Goal: Task Accomplishment & Management: Manage account settings

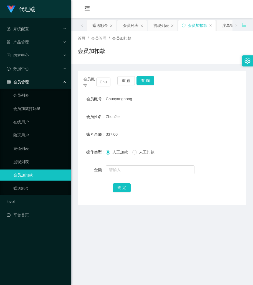
click at [177, 71] on div "会员账号： [PERSON_NAME] 重 置 查 询 会员账号 Chuayanghong 会员姓名 [PERSON_NAME] 账号余额 337.00 操作…" at bounding box center [162, 134] width 169 height 141
click at [104, 83] on input "Chuayanghong" at bounding box center [103, 82] width 14 height 9
paste input "tb232486168116"
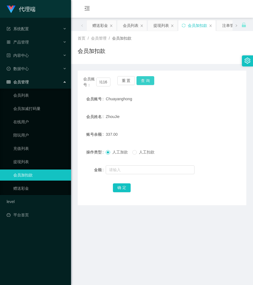
click at [138, 79] on button "查 询" at bounding box center [145, 80] width 18 height 9
click at [167, 241] on main "关闭左侧 关闭右侧 关闭其它 刷新页面 赠送彩金 会员列表 提现列表 会员加扣款 注单管理 产品预设置 即时注单 开奖记录 充值列表 陪玩用户 在线用户 会员…" at bounding box center [162, 170] width 182 height 305
click at [145, 83] on button "查 询" at bounding box center [145, 80] width 18 height 9
click at [232, 171] on div "金额" at bounding box center [162, 169] width 169 height 11
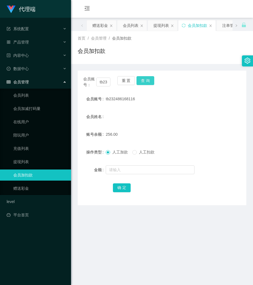
click at [150, 82] on button "查 询" at bounding box center [145, 80] width 18 height 9
click at [192, 115] on div "会员姓名" at bounding box center [162, 116] width 169 height 11
click at [103, 83] on input "tb232486168116" at bounding box center [103, 82] width 14 height 9
type input "v"
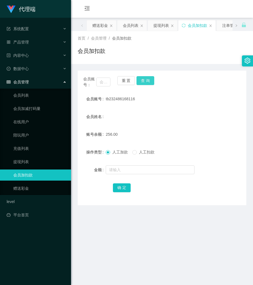
click at [140, 80] on button "查 询" at bounding box center [145, 80] width 18 height 9
click at [106, 80] on input "text" at bounding box center [103, 82] width 14 height 9
paste input "Chuayanghong"
type input "Chuayanghong"
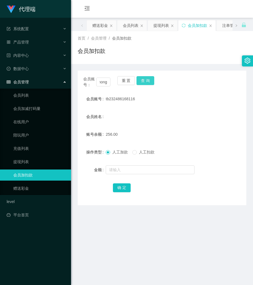
click at [140, 82] on button "查 询" at bounding box center [145, 80] width 18 height 9
click at [198, 102] on div "Chuayanghong" at bounding box center [155, 98] width 98 height 11
click at [104, 85] on input "Chuayanghong" at bounding box center [103, 82] width 14 height 9
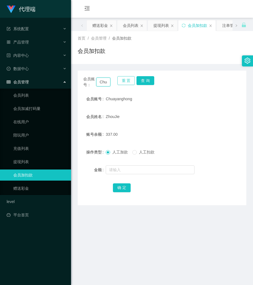
scroll to position [0, 19]
click at [142, 82] on button "查 询" at bounding box center [145, 80] width 18 height 9
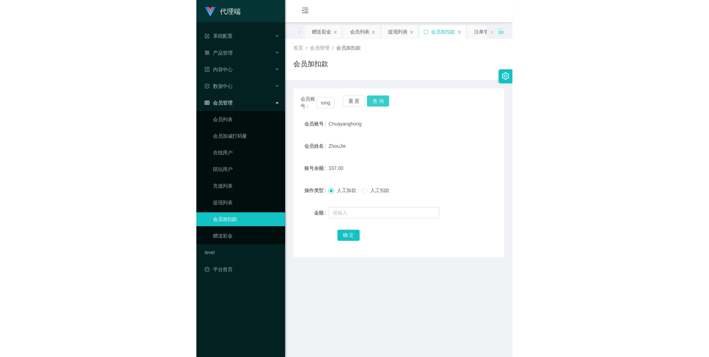
scroll to position [0, 0]
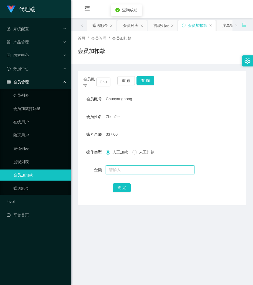
click at [125, 171] on input "text" at bounding box center [150, 169] width 89 height 9
type input "15"
click at [119, 190] on button "确 定" at bounding box center [122, 187] width 18 height 9
click at [124, 232] on main "关闭左侧 关闭右侧 关闭其它 刷新页面 赠送彩金 会员列表 提现列表 会员加扣款 注单管理 产品预设置 即时注单 开奖记录 充值列表 陪玩用户 在线用户 会员…" at bounding box center [162, 170] width 182 height 305
click at [146, 79] on button "查 询" at bounding box center [145, 80] width 18 height 9
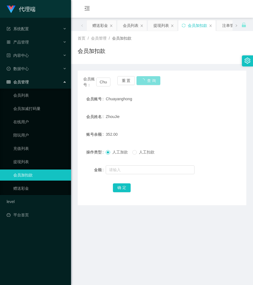
click at [146, 79] on button "查 询" at bounding box center [148, 80] width 24 height 9
click at [104, 86] on input "Chuayanghong" at bounding box center [103, 82] width 14 height 9
click at [125, 170] on input "text" at bounding box center [150, 169] width 89 height 9
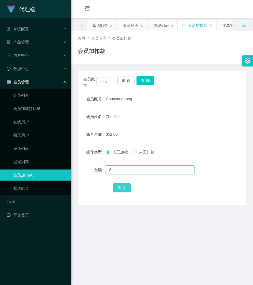
type input "8"
click at [124, 190] on button "确 定" at bounding box center [122, 187] width 18 height 9
click at [148, 79] on button "查 询" at bounding box center [145, 80] width 18 height 9
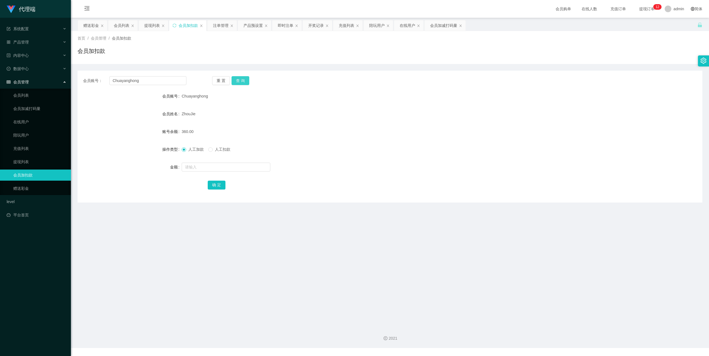
click at [242, 81] on button "查 询" at bounding box center [241, 80] width 18 height 9
click at [215, 168] on input "text" at bounding box center [226, 167] width 89 height 9
type input "8"
click at [218, 188] on button "确 定" at bounding box center [217, 185] width 18 height 9
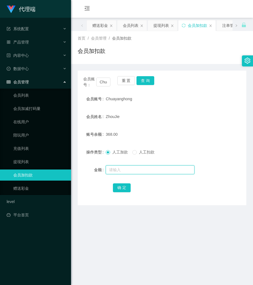
click at [119, 167] on input "text" at bounding box center [150, 169] width 89 height 9
type input "8"
click at [125, 190] on button "确 定" at bounding box center [122, 187] width 18 height 9
drag, startPoint x: 164, startPoint y: 94, endPoint x: 151, endPoint y: 86, distance: 14.4
click at [164, 94] on div "Chuayanghong" at bounding box center [155, 98] width 98 height 11
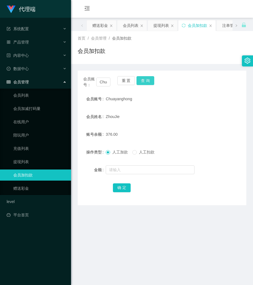
click at [150, 83] on button "查 询" at bounding box center [145, 80] width 18 height 9
click at [149, 80] on button "查 询" at bounding box center [145, 80] width 18 height 9
click at [193, 121] on div "ZhouJie" at bounding box center [155, 116] width 98 height 11
click at [147, 76] on button "查 询" at bounding box center [145, 80] width 18 height 9
click at [203, 125] on form "会员账号 Chuayanghong 会员姓名 [PERSON_NAME] 账号余额 376.00 操作类型 人工加款 人工扣款 金额 确 定" at bounding box center [162, 143] width 169 height 100
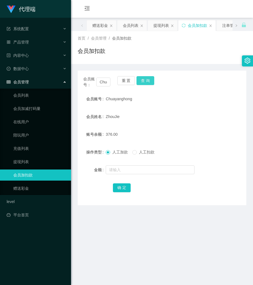
click at [147, 80] on button "查 询" at bounding box center [145, 80] width 18 height 9
click at [168, 125] on form "会员账号 Chuayanghong 会员姓名 [PERSON_NAME] 账号余额 376.00 操作类型 人工加款 人工扣款 金额 确 定" at bounding box center [162, 143] width 169 height 100
click at [143, 78] on button "查 询" at bounding box center [145, 80] width 18 height 9
click at [183, 128] on form "会员账号 Chuayanghong 会员姓名 [PERSON_NAME] 账号余额 376.00 操作类型 人工加款 人工扣款 金额 确 定" at bounding box center [162, 143] width 169 height 100
click at [145, 81] on button "查 询" at bounding box center [145, 80] width 18 height 9
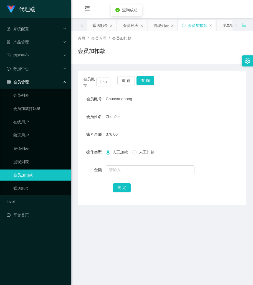
drag, startPoint x: 174, startPoint y: 114, endPoint x: 171, endPoint y: 112, distance: 3.5
click at [174, 114] on div "ZhouJie" at bounding box center [155, 116] width 98 height 11
click at [148, 88] on div "会员账号： Chuayanghong 重 置 查 询" at bounding box center [162, 82] width 169 height 12
click at [148, 83] on button "查 询" at bounding box center [145, 80] width 18 height 9
click at [205, 116] on div "会员姓名 [PERSON_NAME]" at bounding box center [162, 116] width 169 height 11
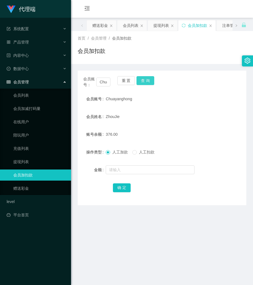
click at [150, 85] on button "查 询" at bounding box center [145, 80] width 18 height 9
click at [148, 80] on button "查 询" at bounding box center [145, 80] width 18 height 9
drag, startPoint x: 200, startPoint y: 111, endPoint x: 169, endPoint y: 86, distance: 39.6
click at [200, 111] on form "会员账号 Chuayanghong 会员姓名 [PERSON_NAME] 账号余额 376.00 操作类型 人工加款 人工扣款 金额 确 定" at bounding box center [162, 143] width 169 height 100
click at [146, 78] on button "查 询" at bounding box center [145, 80] width 18 height 9
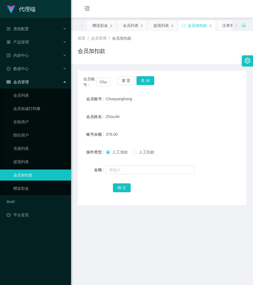
drag, startPoint x: 202, startPoint y: 109, endPoint x: 161, endPoint y: 96, distance: 43.3
click at [201, 109] on form "会员账号 Chuayanghong 会员姓名 [PERSON_NAME] 账号余额 376.00 操作类型 人工加款 人工扣款 金额 确 定" at bounding box center [162, 143] width 169 height 100
click at [147, 76] on button "查 询" at bounding box center [145, 80] width 18 height 9
click at [150, 82] on button "查 询" at bounding box center [145, 80] width 18 height 9
drag, startPoint x: 193, startPoint y: 98, endPoint x: 163, endPoint y: 91, distance: 31.1
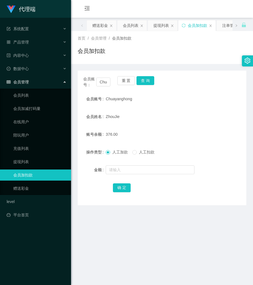
click at [191, 98] on div "Chuayanghong" at bounding box center [155, 98] width 98 height 11
click at [150, 84] on button "查 询" at bounding box center [145, 80] width 18 height 9
drag, startPoint x: 184, startPoint y: 125, endPoint x: 164, endPoint y: 118, distance: 21.3
click at [184, 125] on form "会员账号 Chuayanghong 会员姓名 [PERSON_NAME] 账号余额 9.00 操作类型 人工加款 人工扣款 金额 确 定" at bounding box center [162, 143] width 169 height 100
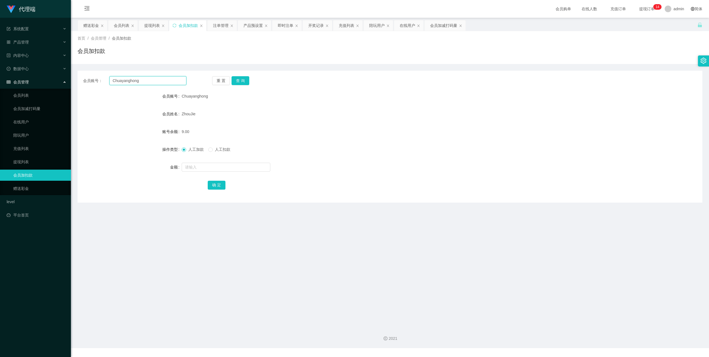
click at [121, 79] on input "Chuayanghong" at bounding box center [147, 80] width 77 height 9
click at [23, 156] on link "提现列表" at bounding box center [39, 161] width 53 height 11
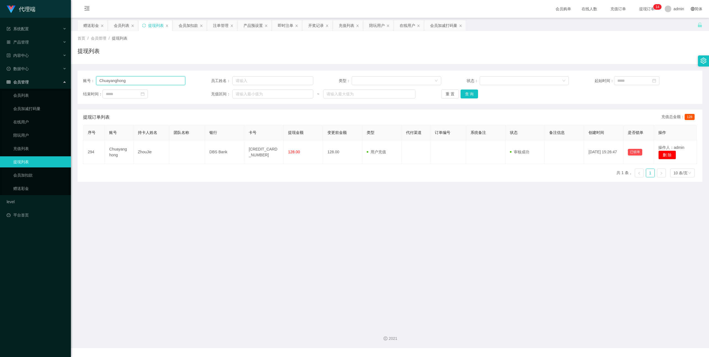
click at [140, 80] on input "Chuayanghong" at bounding box center [141, 80] width 90 height 9
click at [252, 93] on button "查 询" at bounding box center [470, 94] width 18 height 9
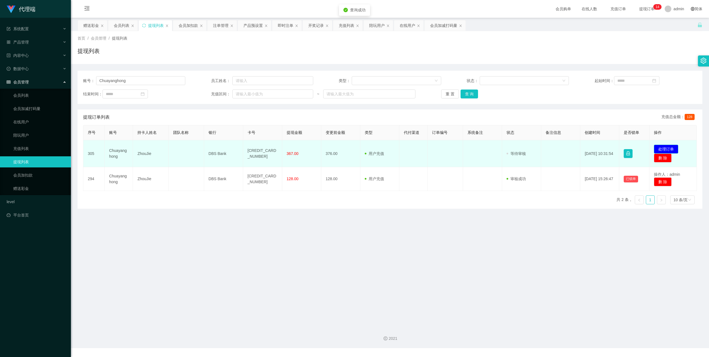
click at [252, 149] on button "处理订单" at bounding box center [666, 149] width 24 height 9
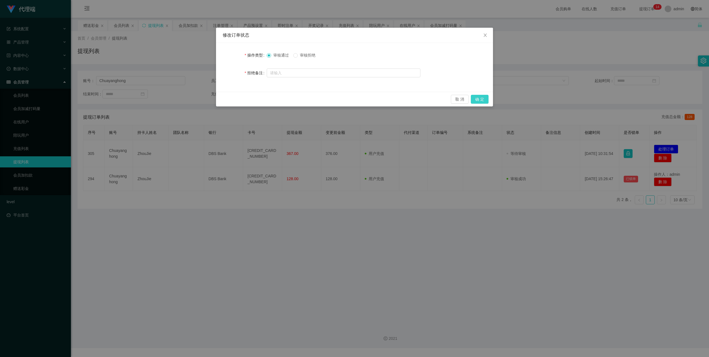
click at [252, 98] on button "确 定" at bounding box center [480, 99] width 18 height 9
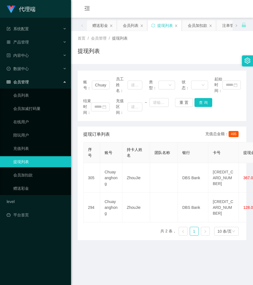
click at [177, 265] on main "关闭左侧 关闭右侧 关闭其它 刷新页面 赠送彩金 会员列表 提现列表 会员加扣款 注单管理 产品预设置 即时注单 开奖记录 充值列表 陪玩用户 在线用户 会员…" at bounding box center [162, 170] width 182 height 305
click at [187, 43] on div "首页 / 会员管理 / 提现列表 / 提现列表" at bounding box center [162, 47] width 169 height 24
